Goal: Find specific page/section: Find specific page/section

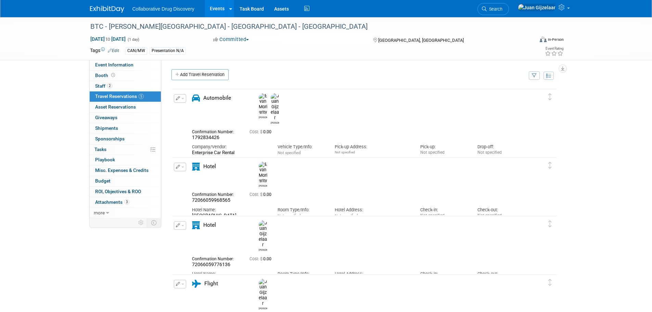
click at [95, 13] on div "Collaborative Drug Discovery Events Add Event Bulk Upload Events Shareable Even…" at bounding box center [326, 8] width 472 height 17
click at [100, 8] on img at bounding box center [107, 9] width 34 height 7
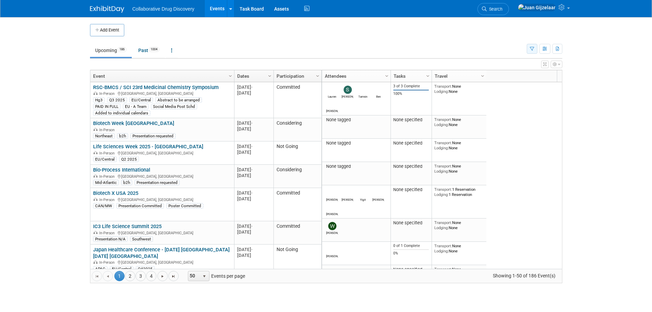
click at [532, 46] on button "button" at bounding box center [532, 49] width 11 height 10
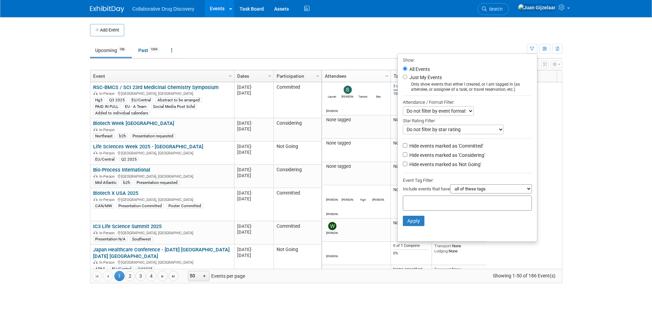
click at [441, 205] on input "text" at bounding box center [433, 201] width 55 height 7
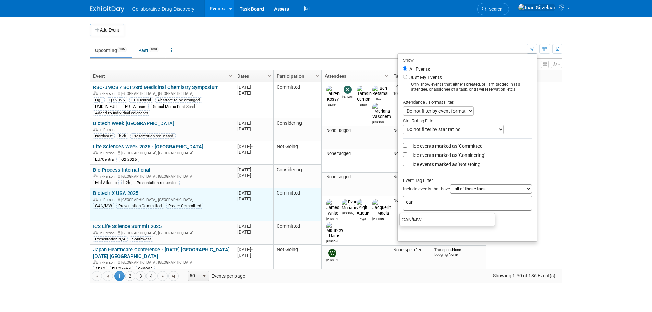
type input "can"
click at [123, 190] on link "Biotech X USA 2025" at bounding box center [115, 193] width 45 height 6
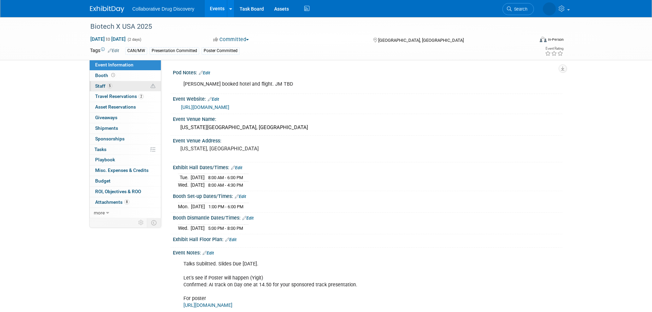
click at [120, 86] on link "5 Staff 5" at bounding box center [125, 86] width 71 height 10
